Goal: Navigation & Orientation: Find specific page/section

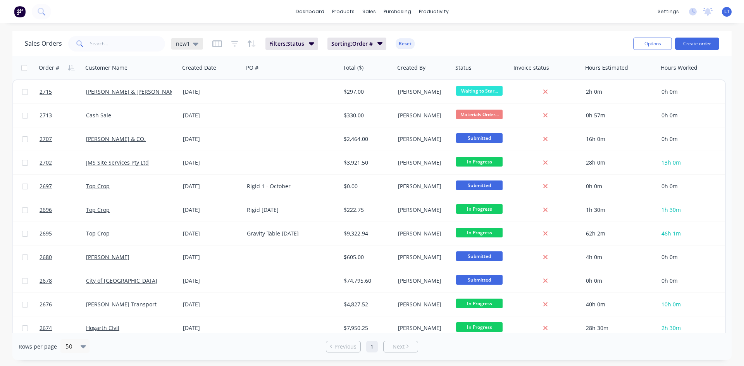
click at [198, 46] on div "new1" at bounding box center [187, 44] width 32 height 12
click at [209, 160] on button "Quotes Only" at bounding box center [218, 156] width 88 height 9
click at [195, 47] on div "new1" at bounding box center [187, 44] width 32 height 12
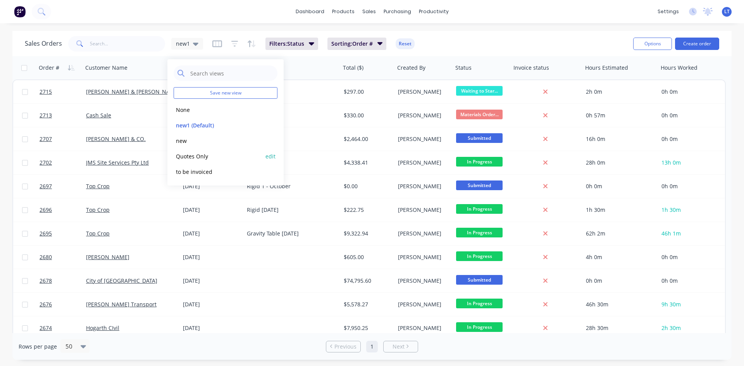
click at [192, 157] on button "Quotes Only" at bounding box center [218, 156] width 88 height 9
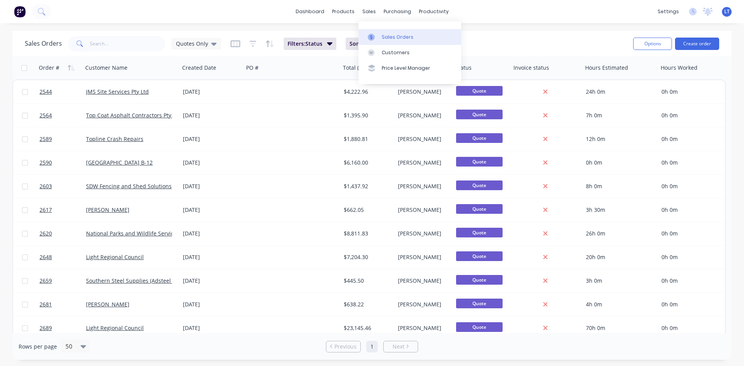
click at [389, 35] on div "Sales Orders" at bounding box center [398, 37] width 32 height 7
click at [207, 44] on div "Quotes Only" at bounding box center [196, 43] width 41 height 7
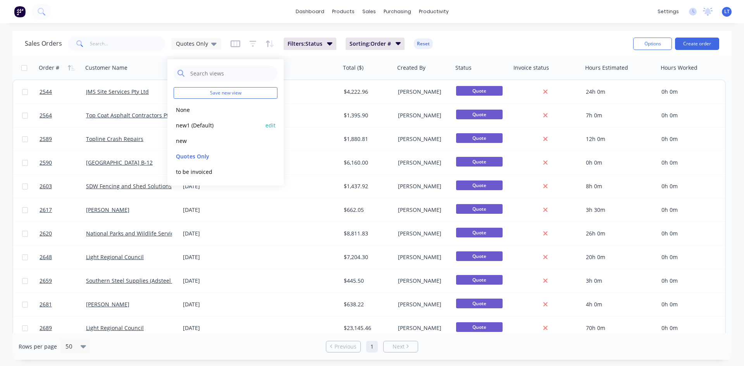
click at [193, 126] on button "new1 (Default)" at bounding box center [218, 125] width 88 height 9
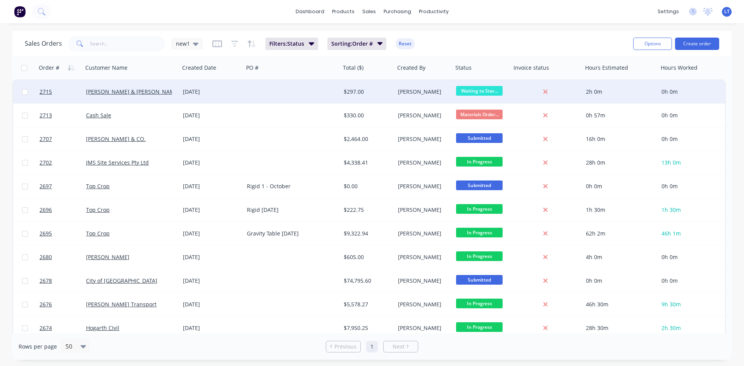
click at [173, 89] on div "[PERSON_NAME] & [PERSON_NAME] Pty Ltd" at bounding box center [131, 92] width 91 height 8
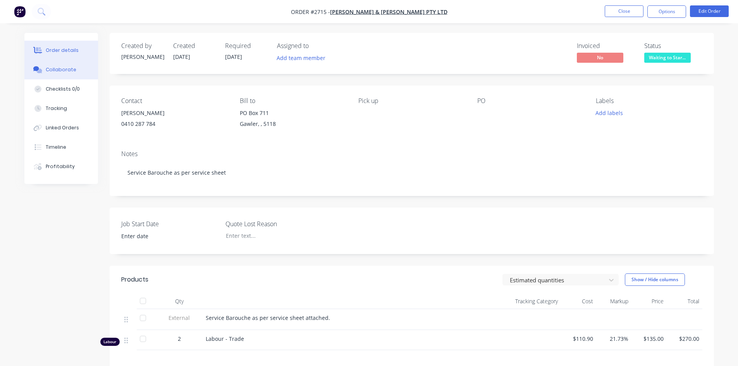
click at [57, 71] on div "Collaborate" at bounding box center [61, 69] width 31 height 7
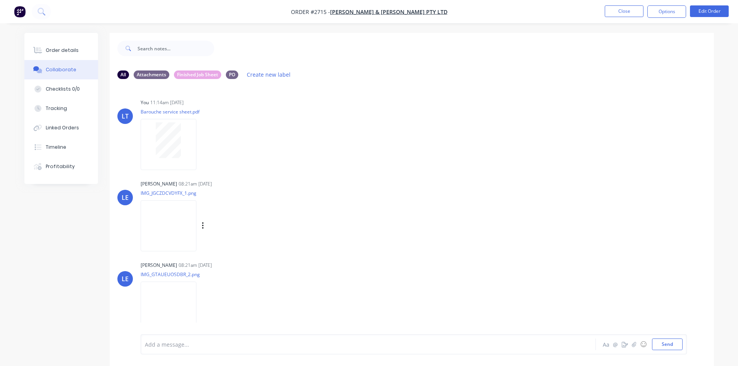
click at [175, 224] on img at bounding box center [169, 225] width 56 height 51
click at [187, 297] on img at bounding box center [169, 307] width 56 height 51
click at [169, 229] on img at bounding box center [169, 225] width 56 height 51
click at [636, 14] on button "Close" at bounding box center [624, 11] width 39 height 12
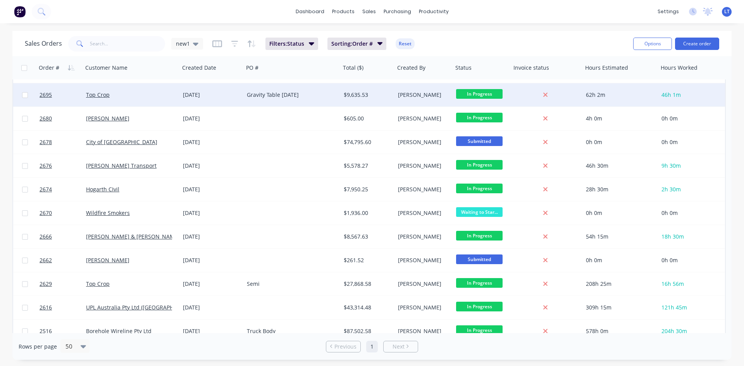
scroll to position [195, 0]
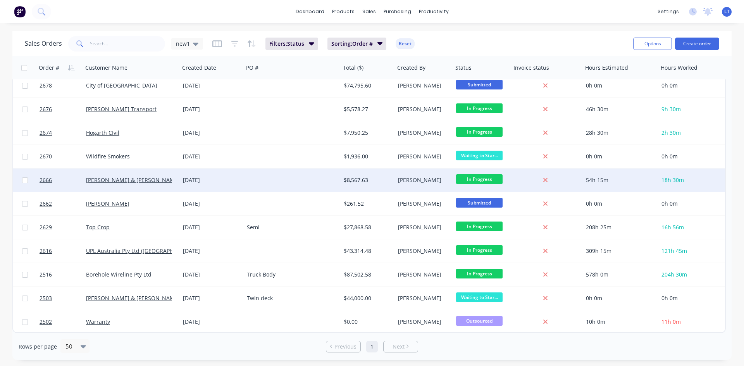
click at [274, 184] on div at bounding box center [292, 180] width 97 height 23
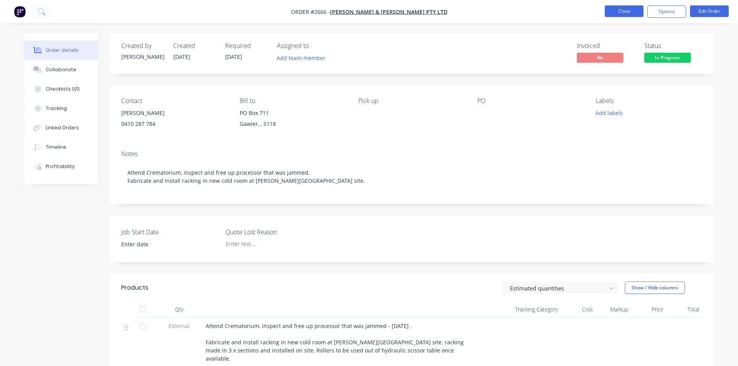
click at [633, 9] on button "Close" at bounding box center [624, 11] width 39 height 12
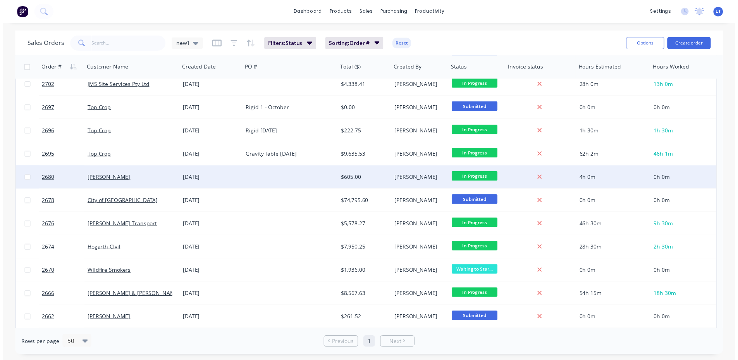
scroll to position [39, 0]
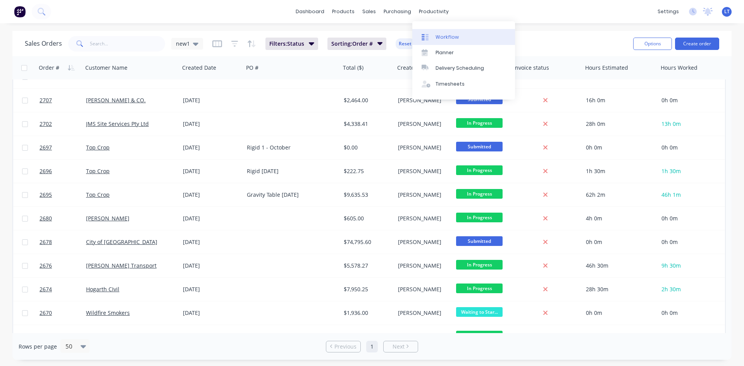
click at [443, 36] on div "Workflow" at bounding box center [447, 37] width 23 height 7
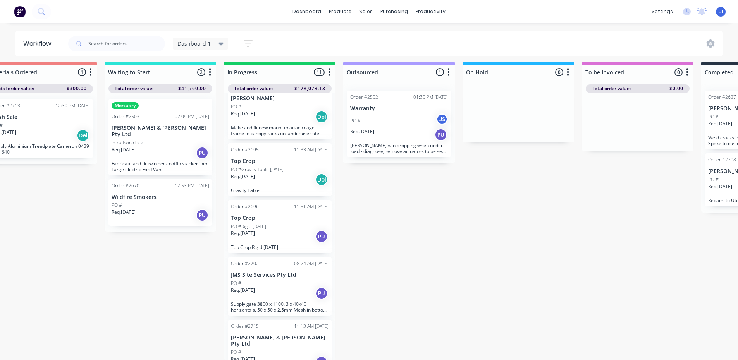
scroll to position [0, 151]
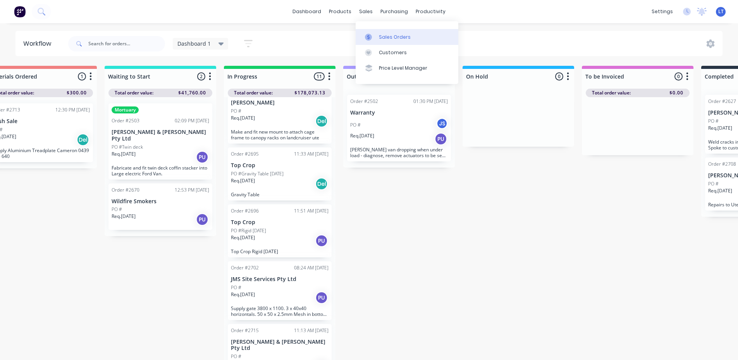
click at [385, 37] on div "Sales Orders" at bounding box center [395, 37] width 32 height 7
